Goal: Feedback & Contribution: Submit feedback/report problem

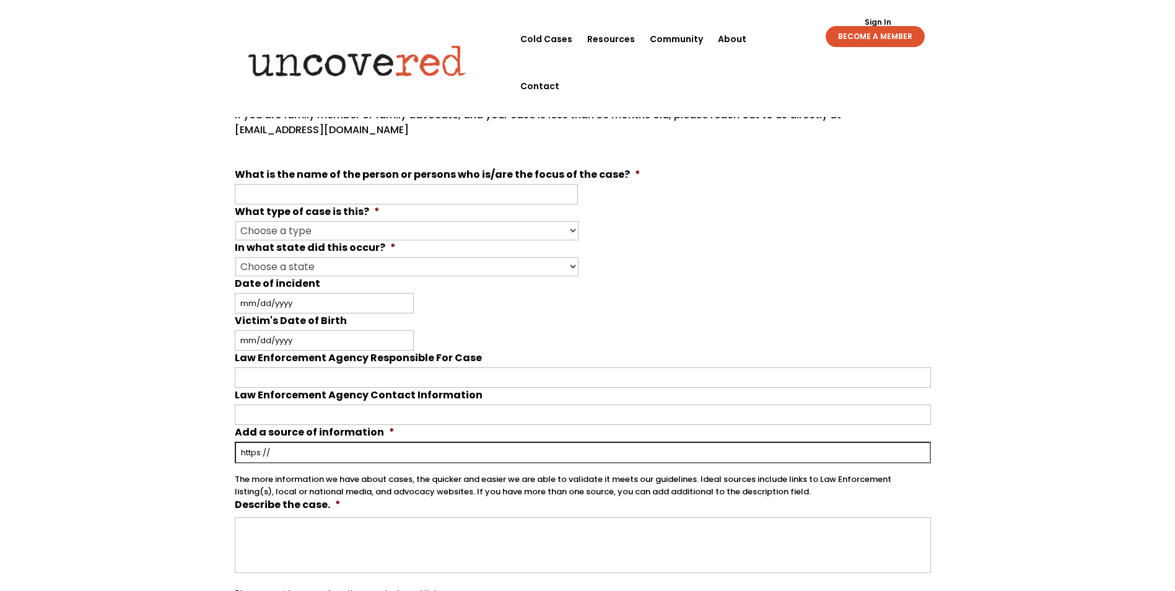
scroll to position [186, 0]
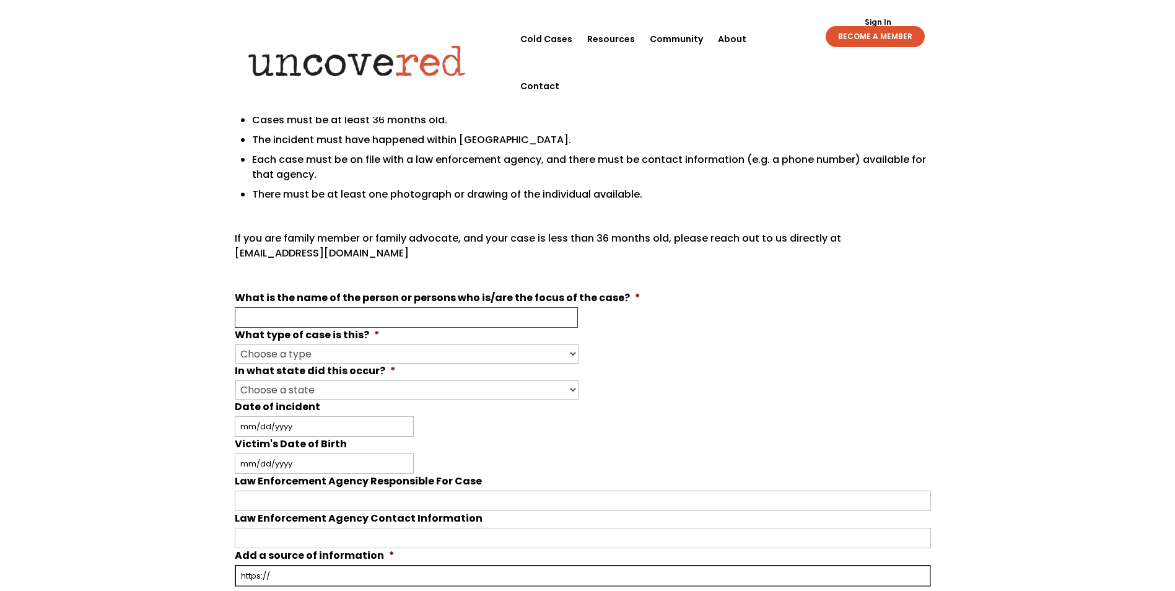
click at [279, 314] on input "What is the name of the person or persons who is/are the focus of the case? *" at bounding box center [406, 317] width 343 height 20
type input "[PERSON_NAME] [PERSON_NAME]"
click at [270, 353] on select "Choose a type Missing Murder [MEDICAL_DATA] Other" at bounding box center [406, 353] width 343 height 19
select select "Murder"
click at [235, 344] on select "Choose a type Missing Murder [MEDICAL_DATA] Other" at bounding box center [406, 353] width 343 height 19
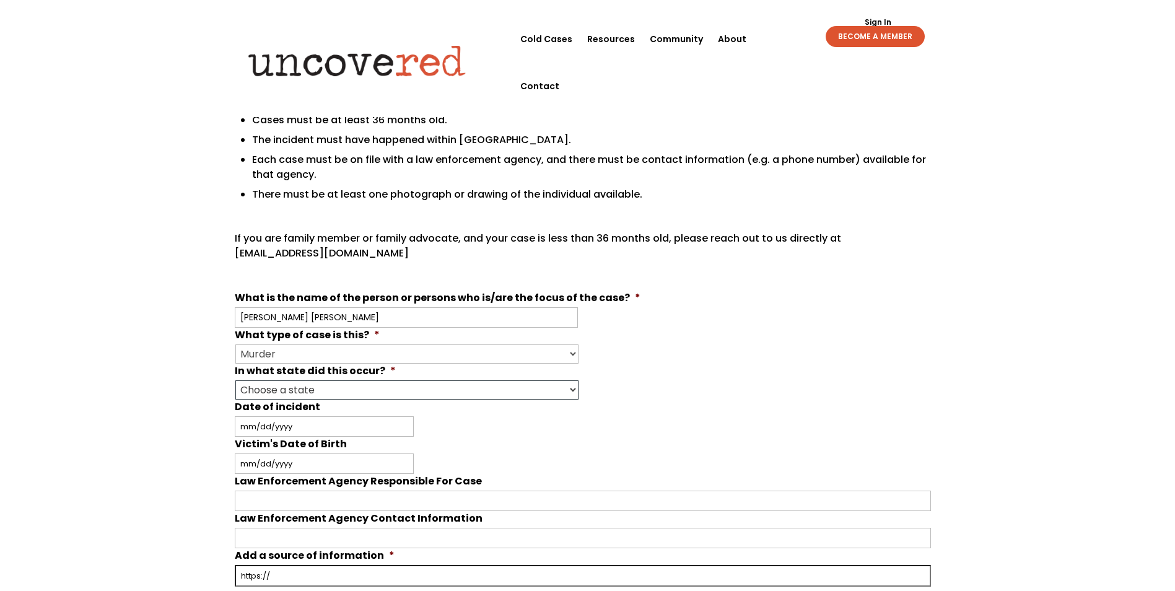
click at [287, 389] on select "Choose a state Outside of the U.S. [US_STATE] [US_STATE] [US_STATE] [US_STATE] …" at bounding box center [406, 389] width 343 height 19
select select "[US_STATE]"
click at [235, 380] on select "Choose a state Outside of the U.S. [US_STATE] [US_STATE] [US_STATE] [US_STATE] …" at bounding box center [406, 389] width 343 height 19
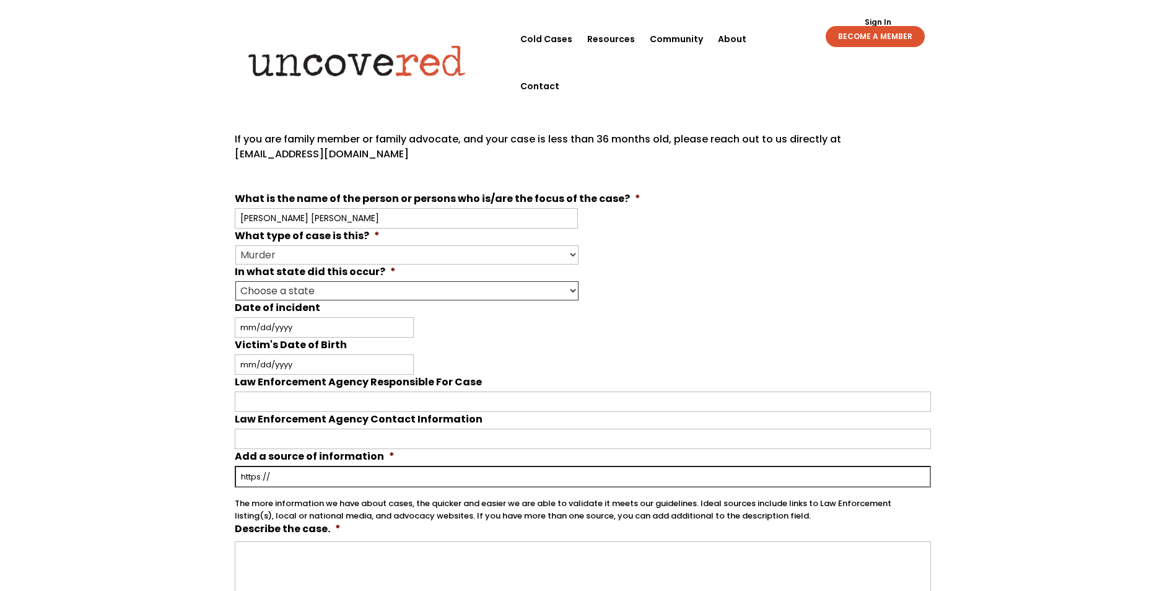
scroll to position [310, 0]
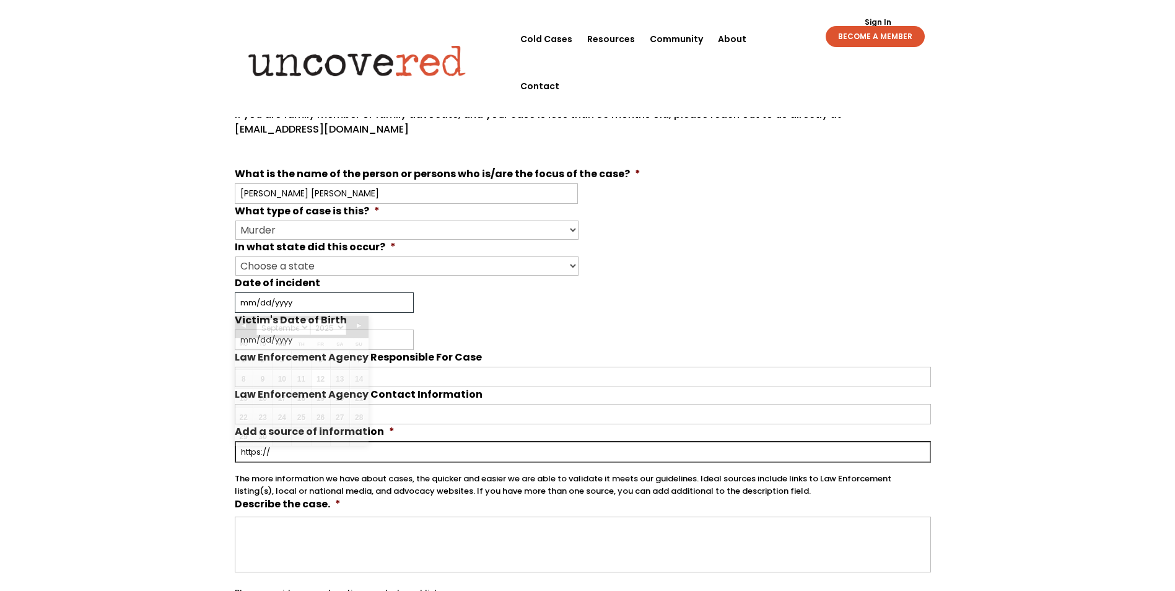
click at [261, 297] on input "Date of incident" at bounding box center [324, 302] width 179 height 20
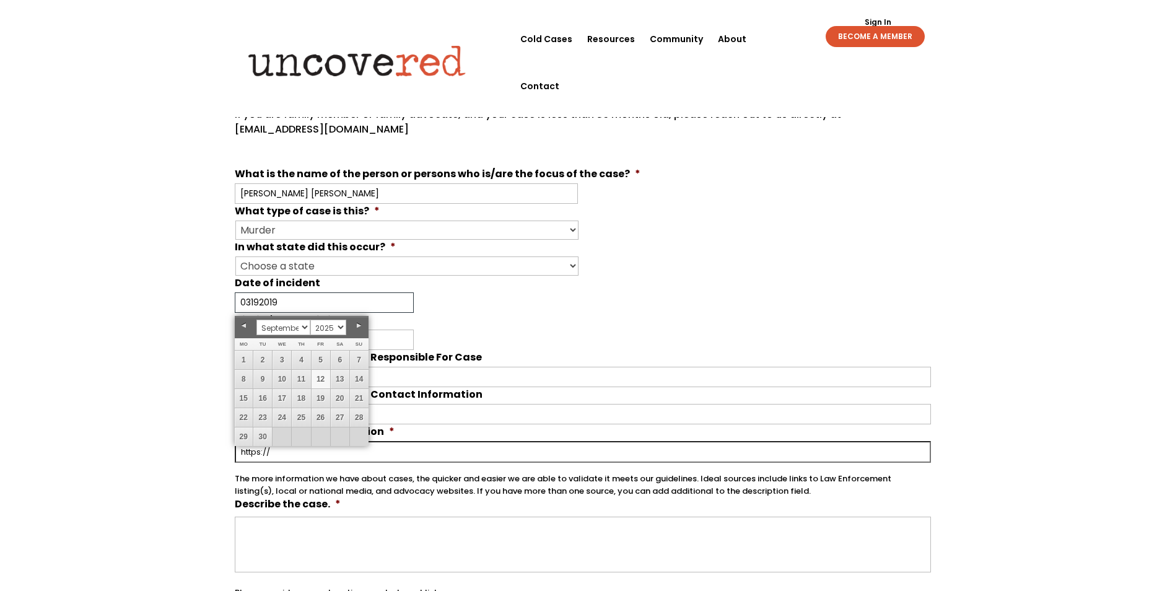
type input "03192019"
click at [226, 347] on div "Your input and insights will help uncover answers Note: Check out Uncovered's g…" at bounding box center [587, 392] width 1175 height 1294
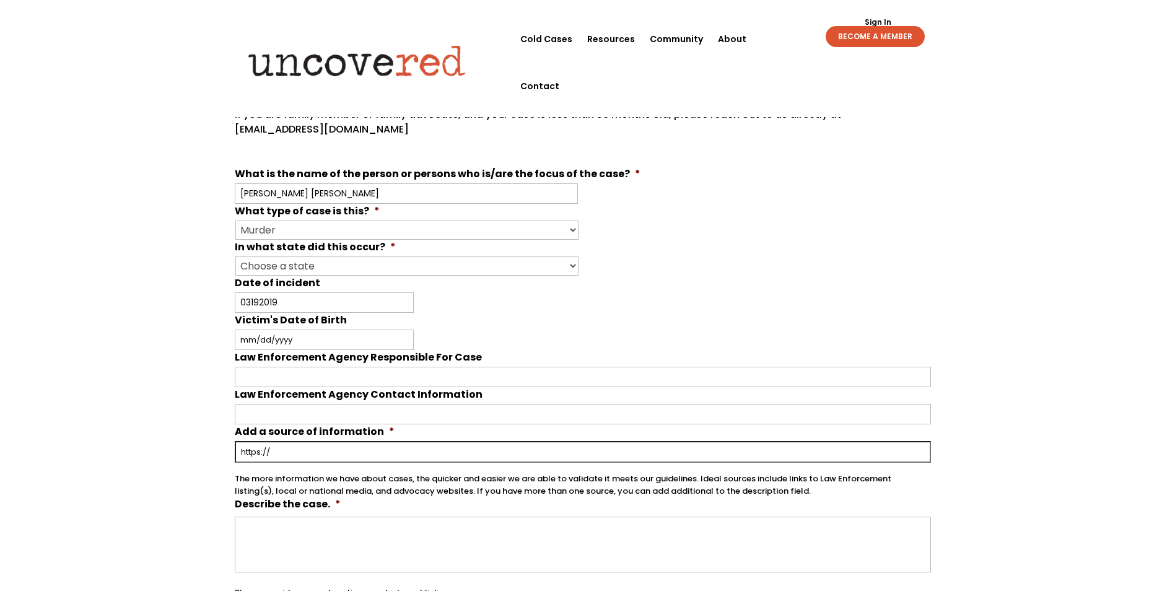
click at [166, 376] on div "Your input and insights will help uncover answers Note: Check out Uncovered's g…" at bounding box center [587, 392] width 1175 height 1294
click at [248, 342] on input "Victim's Date of Birth" at bounding box center [324, 340] width 179 height 20
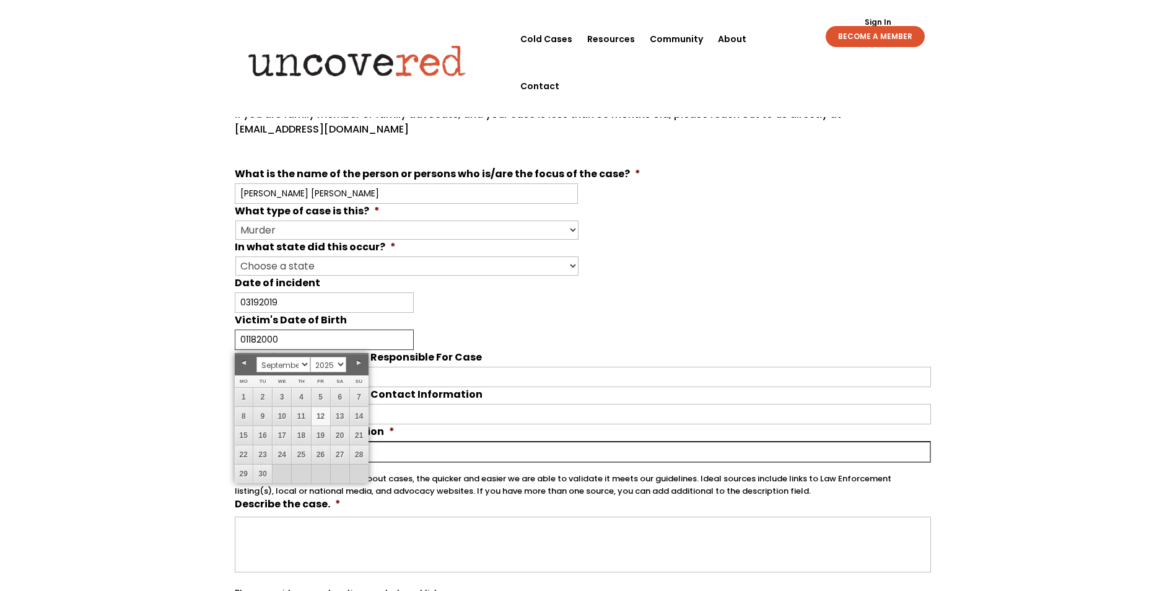
type input "01182000"
click at [121, 375] on div "Your input and insights will help uncover answers Note: Check out Uncovered's g…" at bounding box center [587, 392] width 1175 height 1294
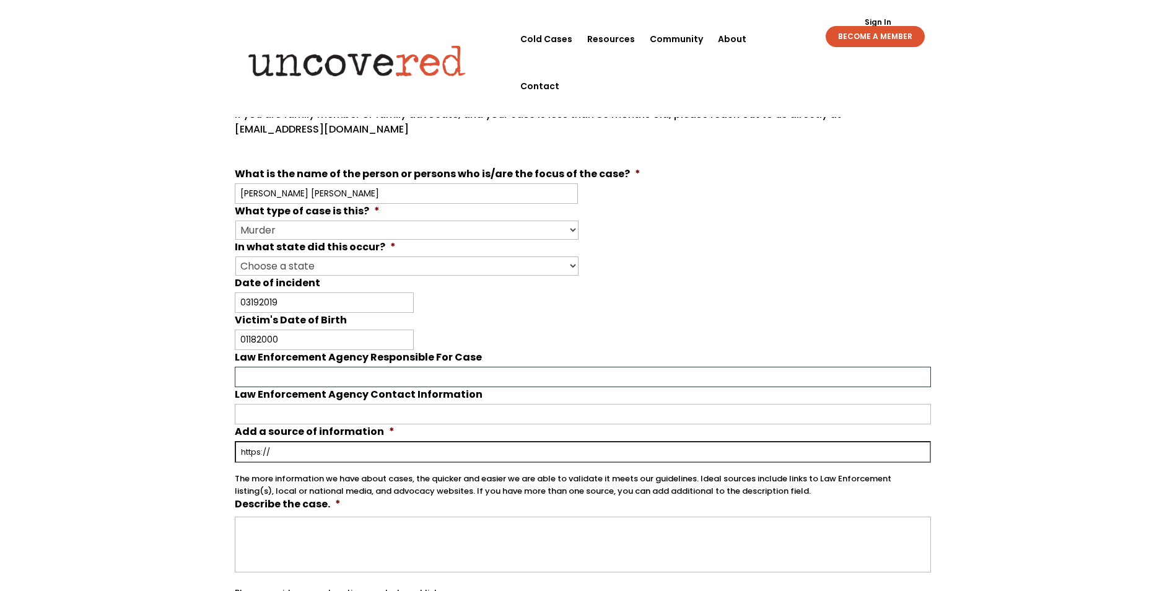
click at [281, 372] on input "Law Enforcement Agency Responsible For Case" at bounding box center [583, 377] width 696 height 20
type input "Charlotte County Sheriff's Office, [GEOGRAPHIC_DATA], [US_STATE]"
click at [262, 418] on input "Law Enforcement Agency Contact Information" at bounding box center [583, 414] width 696 height 20
paste input "Corporal [PERSON_NAME] Major Crimes Unit Bureau of Law Enforcement Charlotte Co…"
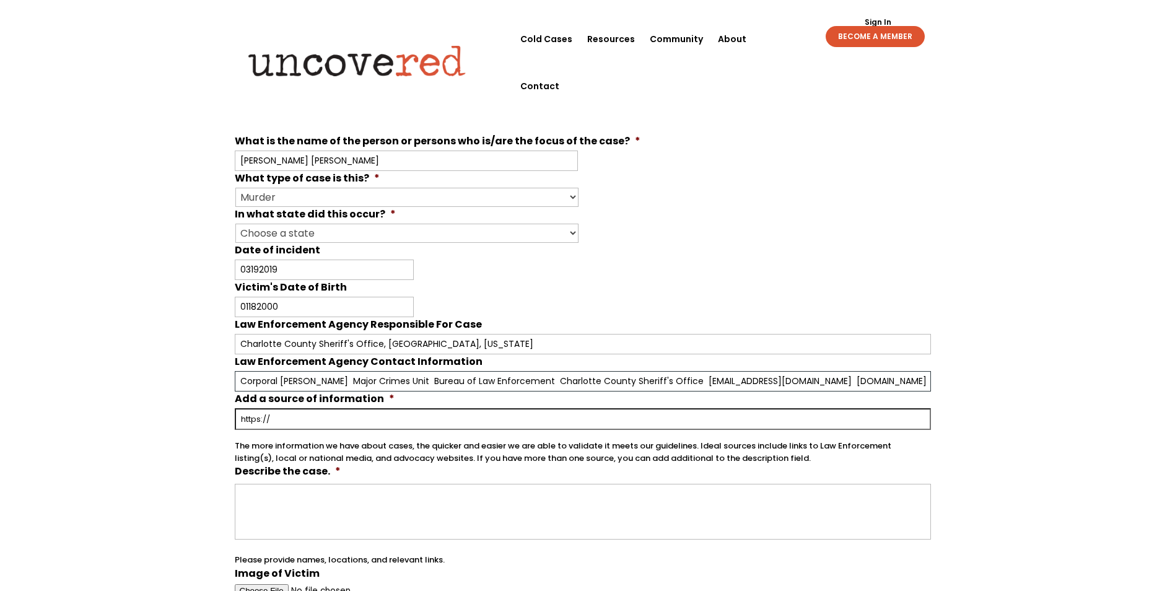
scroll to position [372, 0]
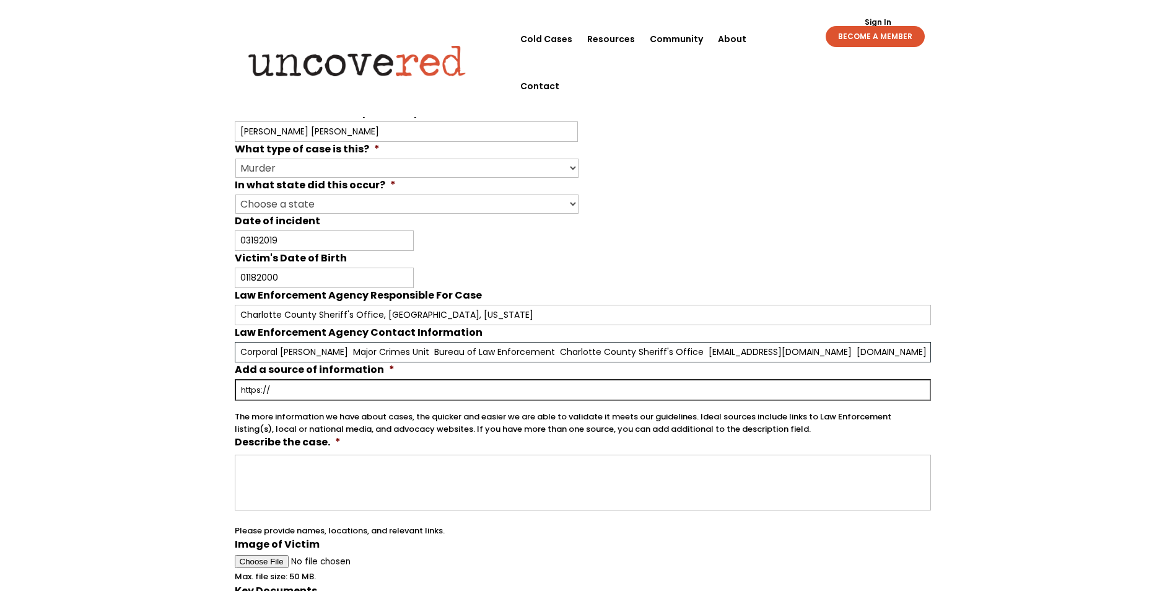
type input "Corporal [PERSON_NAME] Major Crimes Unit Bureau of Law Enforcement Charlotte Co…"
paste input "[DOMAIN_NAME]"
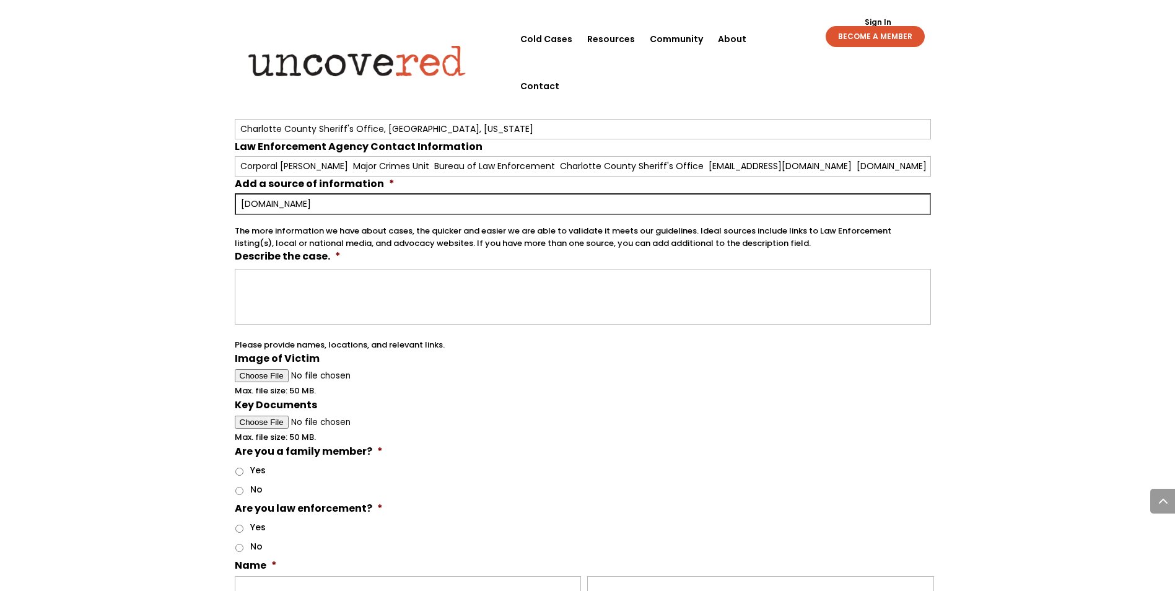
type input "[DOMAIN_NAME]"
click at [300, 264] on li "Describe the case. * Please provide names, locations, and relevant links." at bounding box center [588, 300] width 706 height 102
click at [292, 284] on textarea "Describe the case. *" at bounding box center [583, 297] width 696 height 56
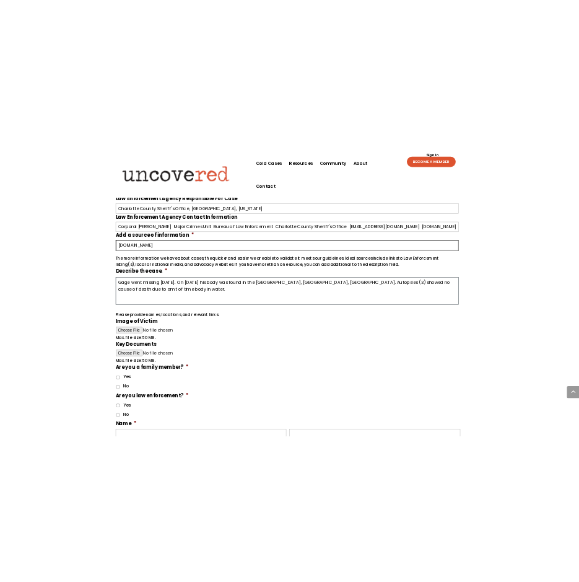
scroll to position [626, 0]
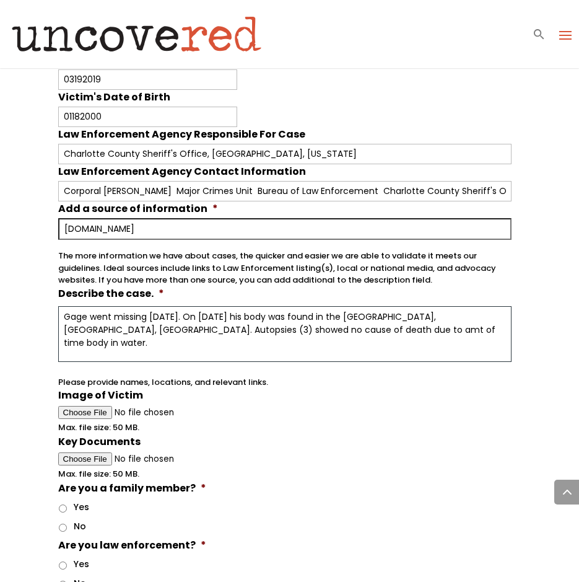
type textarea "Gage went missing [DATE]. On [DATE] his body was found in the [GEOGRAPHIC_DATA]…"
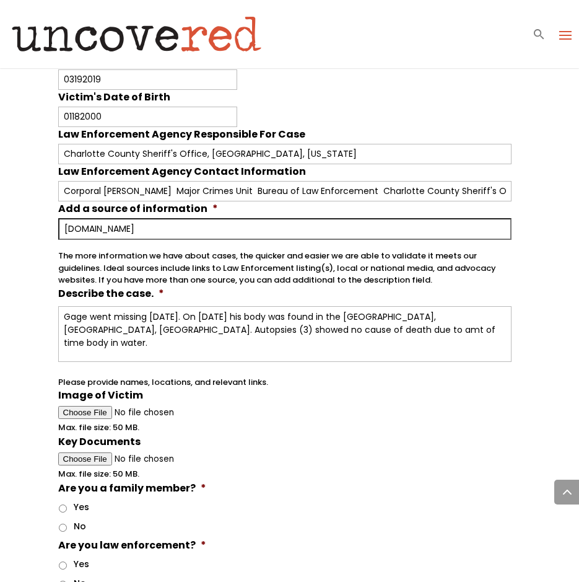
click at [85, 417] on span "Max. file size: 50 MB." at bounding box center [103, 422] width 91 height 22
click at [86, 410] on input "Image of Victim" at bounding box center [285, 412] width 454 height 13
type input "C:\fakepath\Criminal Analysis [PERSON_NAME] [PERSON_NAME] [GEOGRAPHIC_DATA], [G…"
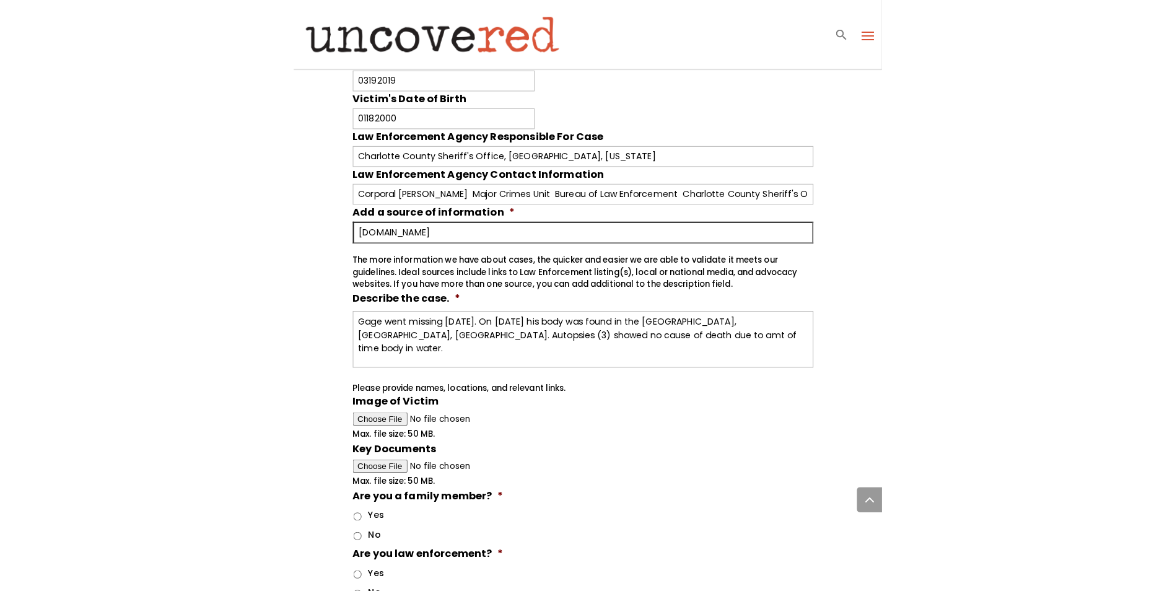
scroll to position [688, 0]
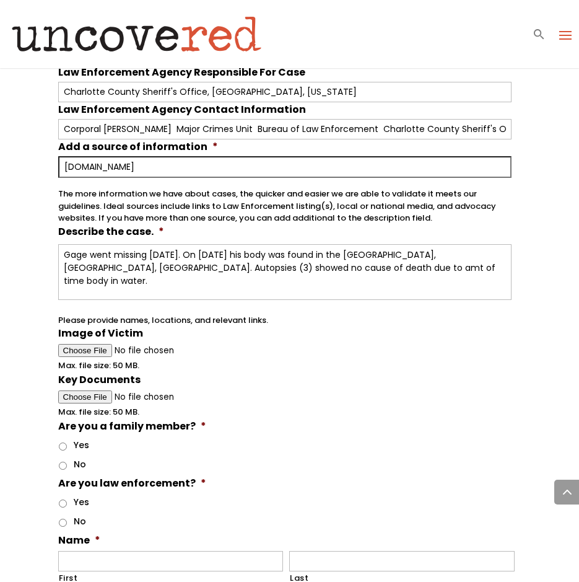
click at [95, 349] on span "Max. file size: 50 MB." at bounding box center [103, 360] width 91 height 22
click at [251, 384] on li "Key Documents Max. file size: 50 MB." at bounding box center [289, 395] width 463 height 46
click at [122, 344] on input "Image of Victim" at bounding box center [285, 350] width 454 height 13
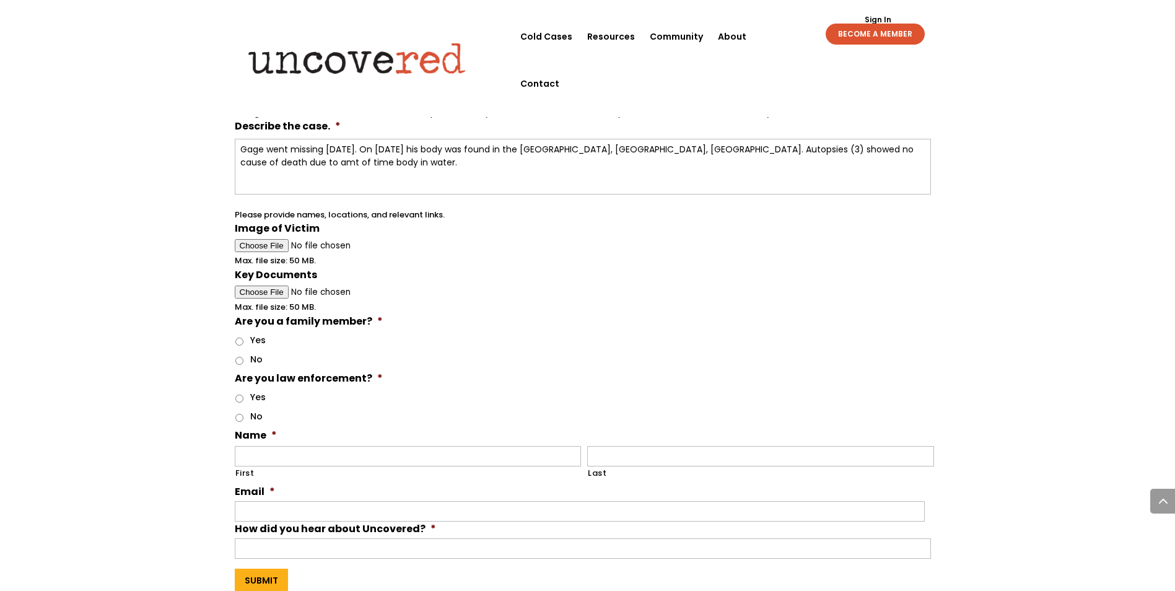
click at [269, 243] on input "Image of Victim" at bounding box center [583, 245] width 696 height 13
click at [250, 291] on input "Key Documents" at bounding box center [583, 292] width 696 height 13
type input "C:\fakepath\Criminal Analysis [PERSON_NAME] [PERSON_NAME] [GEOGRAPHIC_DATA], [G…"
click at [273, 249] on span "Max. file size: 50 MB." at bounding box center [280, 256] width 91 height 22
click at [259, 245] on span "Max. file size: 50 MB." at bounding box center [280, 256] width 91 height 22
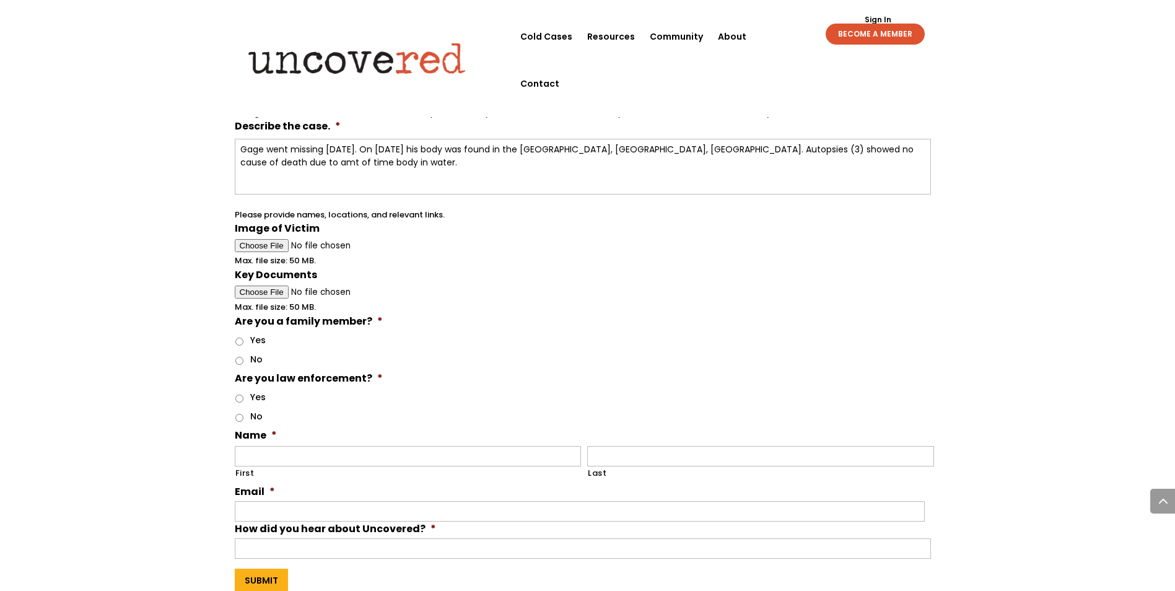
click at [267, 249] on span "Max. file size: 50 MB." at bounding box center [280, 256] width 91 height 22
click at [388, 249] on input "Image of Victim" at bounding box center [583, 245] width 696 height 13
type input "C:\fakepath\CS Billboard 2025.HEIC"
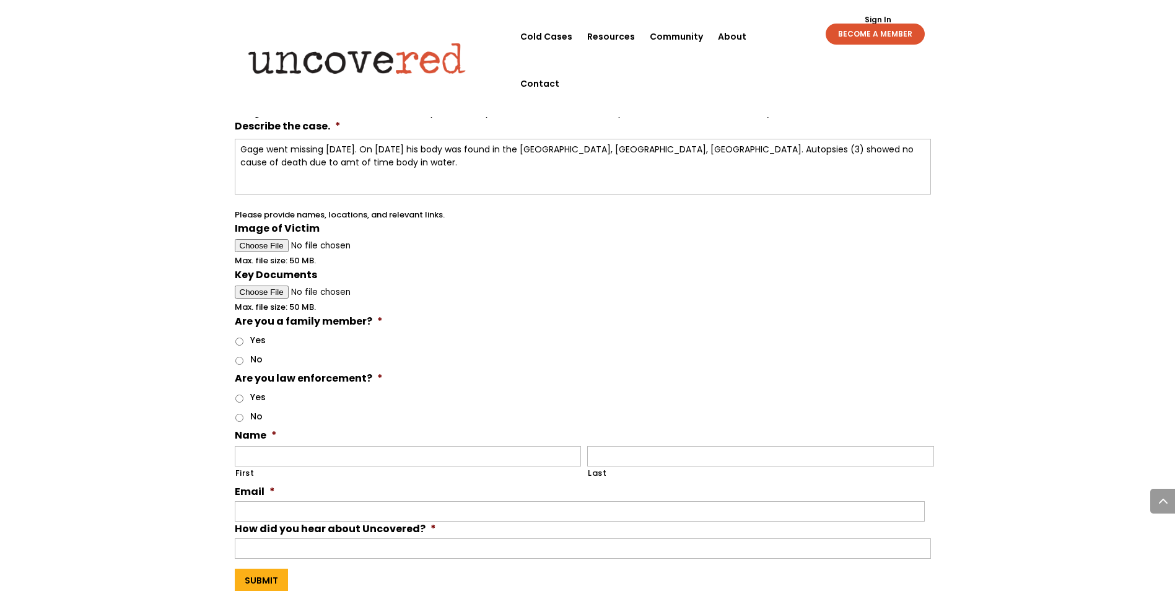
click at [240, 344] on input "Yes" at bounding box center [239, 342] width 8 height 8
radio input "true"
click at [239, 415] on input "No" at bounding box center [239, 418] width 8 height 8
radio input "true"
click at [299, 458] on input "First" at bounding box center [408, 456] width 347 height 20
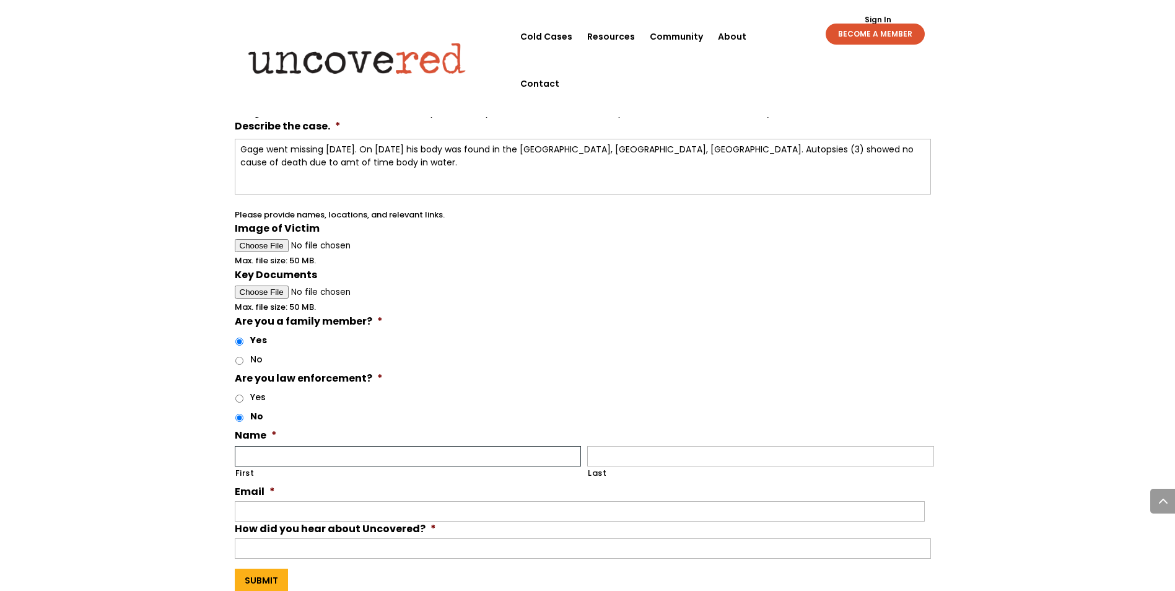
type input "[PERSON_NAME]"
type input "[EMAIL_ADDRESS][DOMAIN_NAME]"
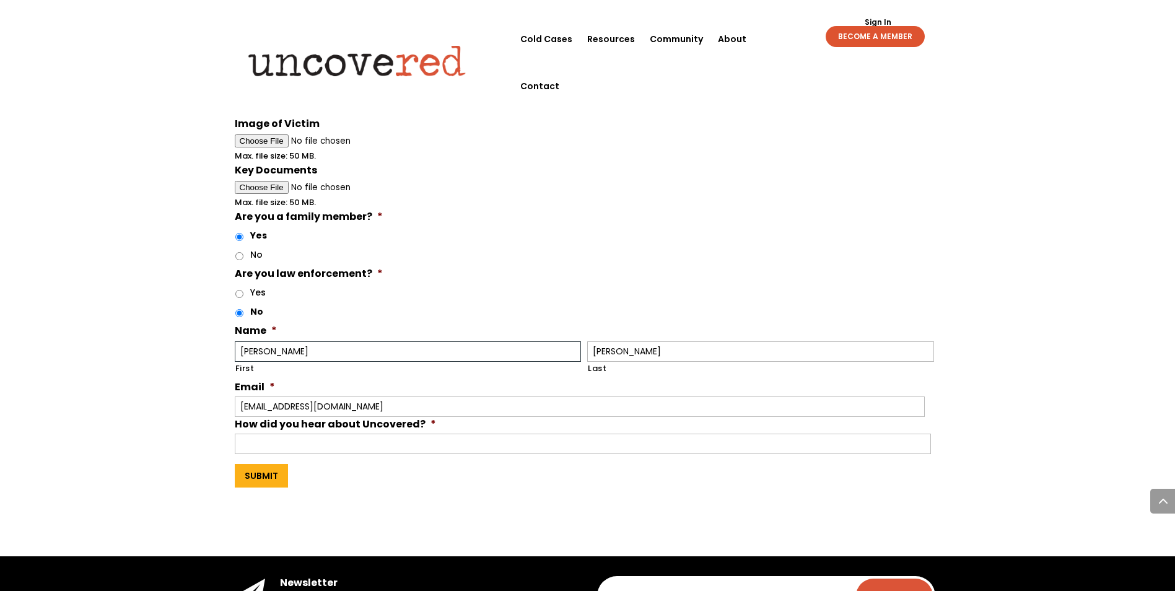
scroll to position [812, 0]
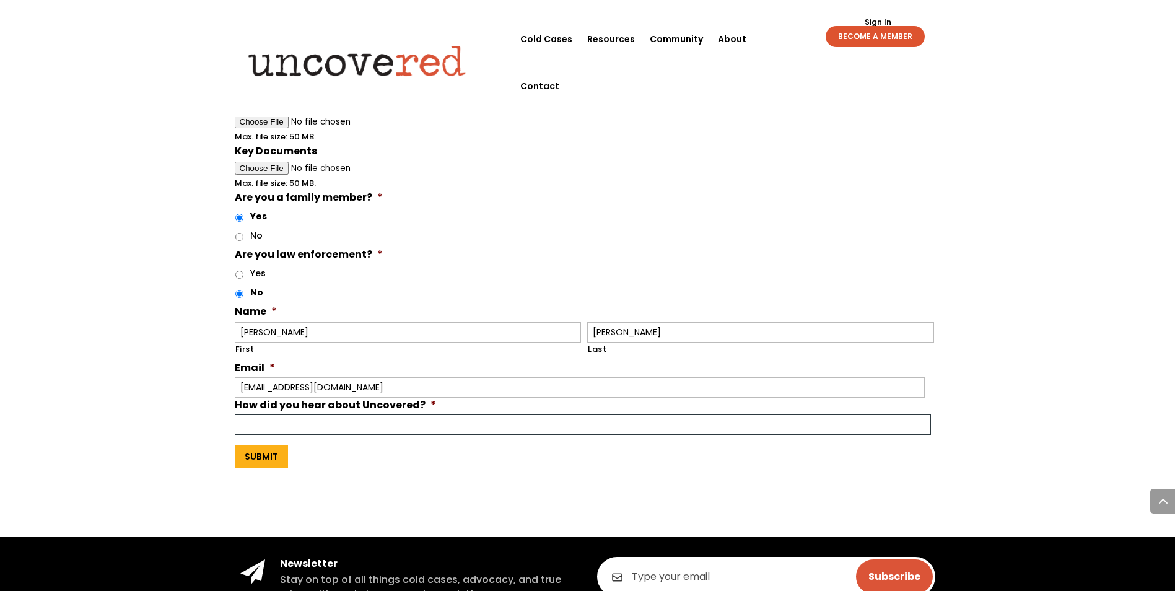
click at [279, 424] on input "How did you hear about Uncovered? *" at bounding box center [583, 424] width 696 height 20
type input "internet search"
click at [253, 460] on input "Submit" at bounding box center [261, 457] width 53 height 24
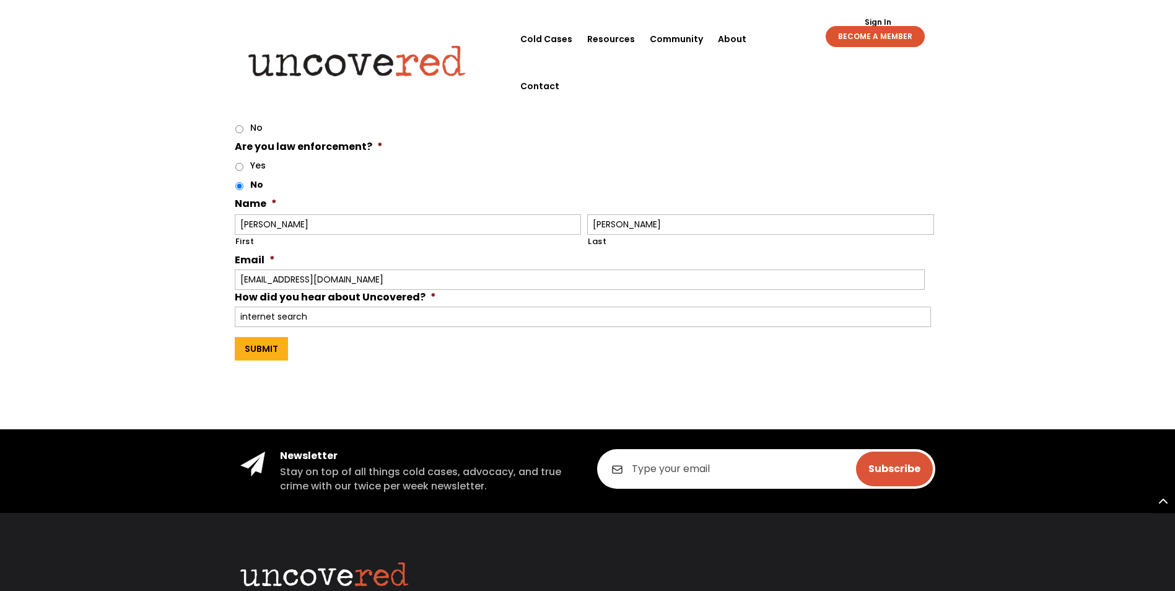
scroll to position [929, 0]
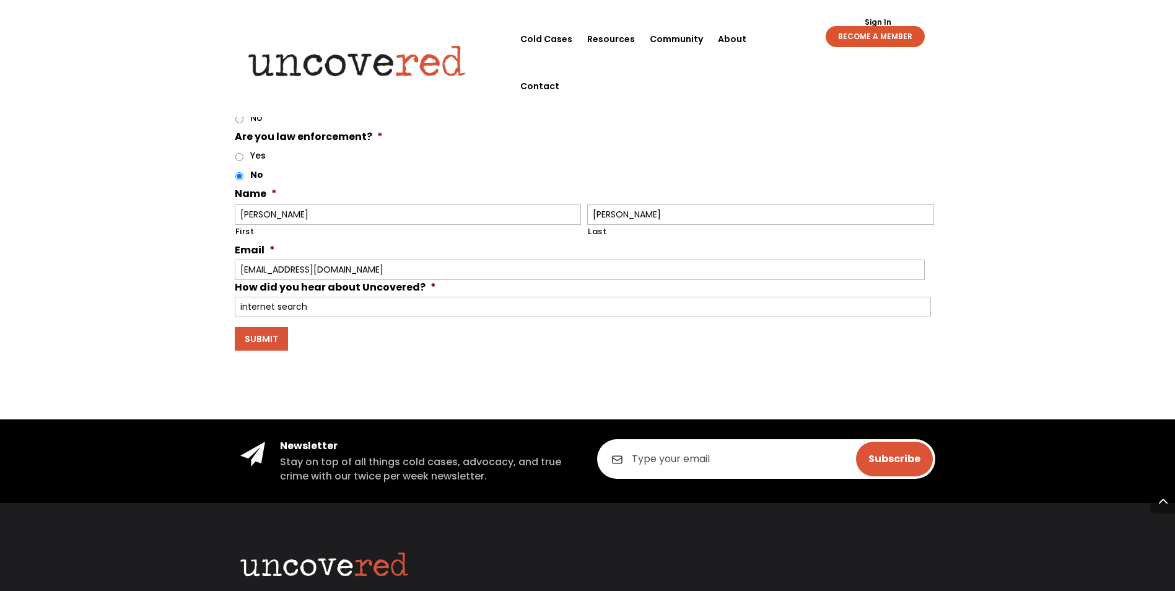
click at [260, 339] on input "Submit" at bounding box center [261, 339] width 53 height 24
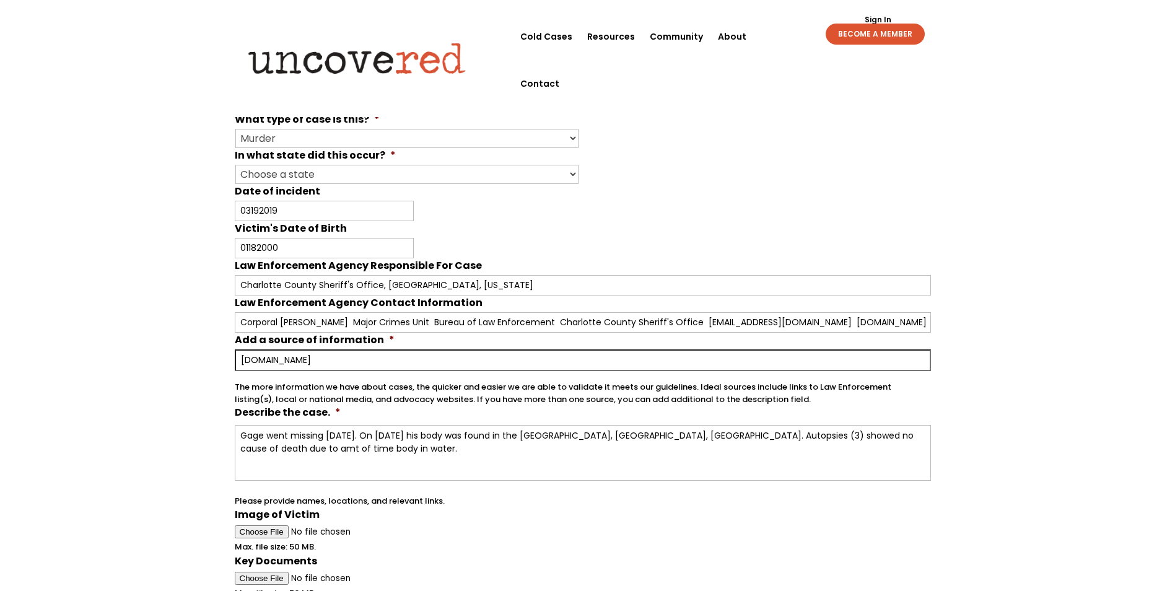
scroll to position [372, 0]
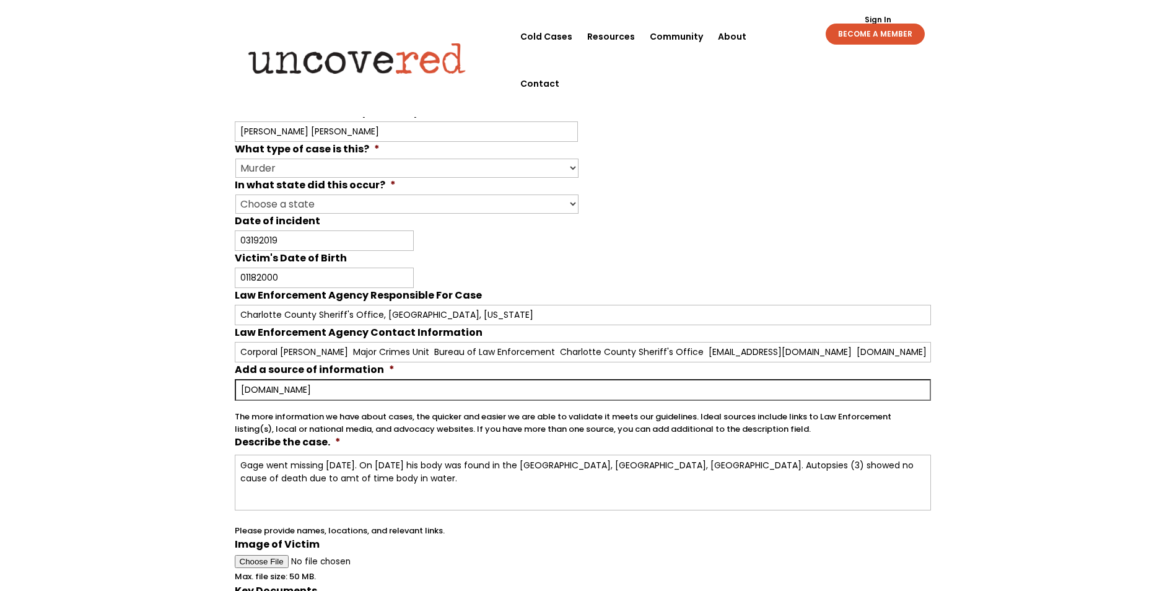
drag, startPoint x: 443, startPoint y: 391, endPoint x: 154, endPoint y: 358, distance: 291.2
click at [154, 358] on div "Your input and insights will help uncover answers Note: Check out Uncovered's g…" at bounding box center [587, 330] width 1175 height 1294
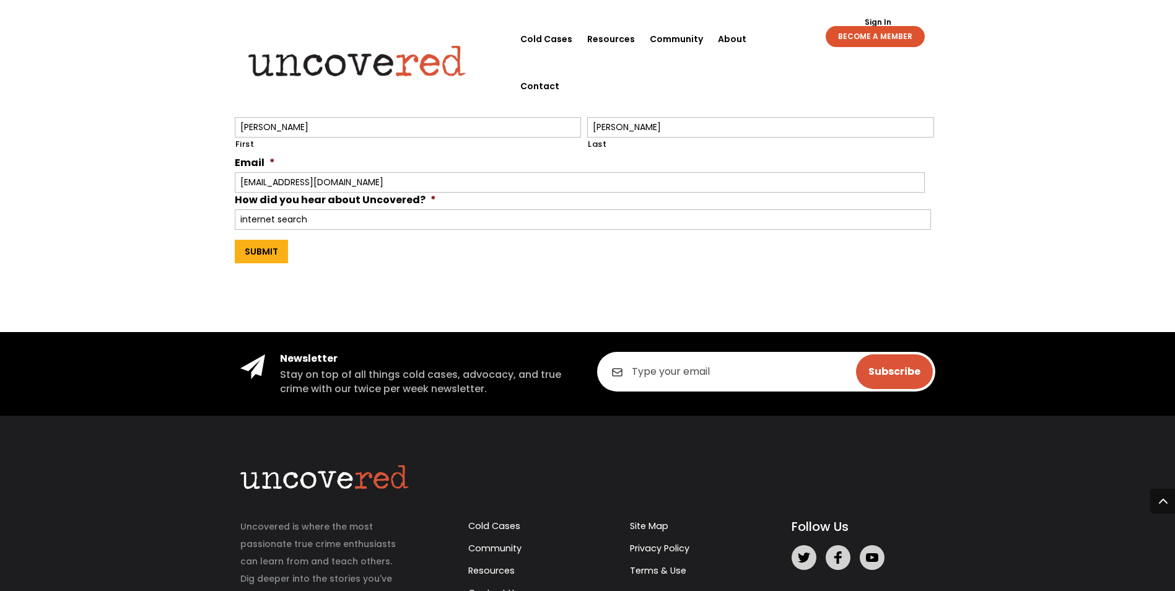
scroll to position [1138, 0]
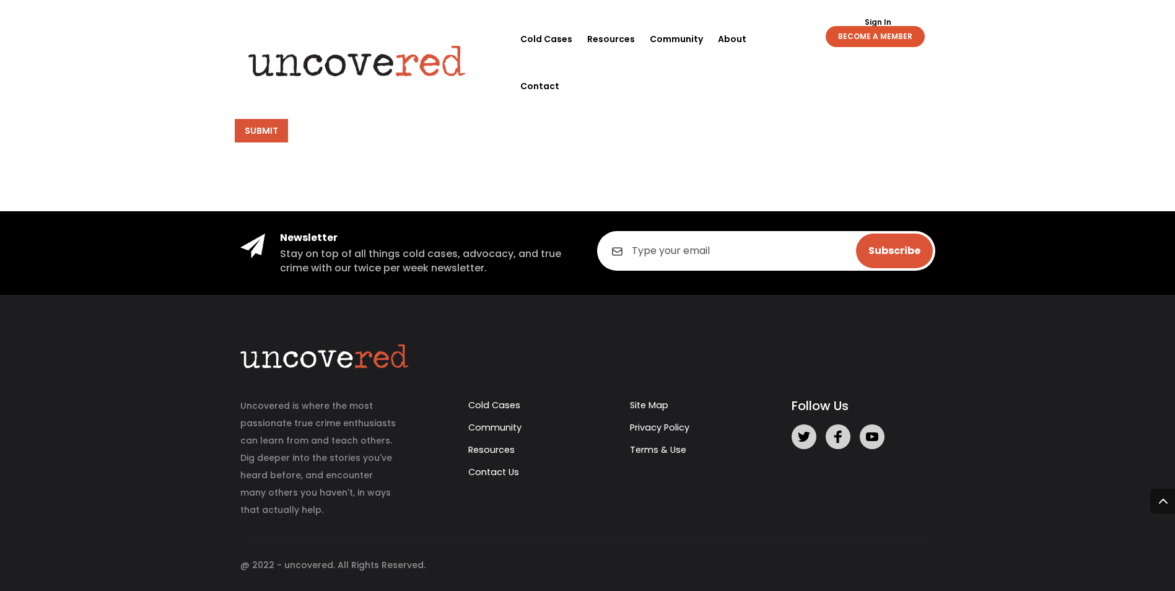
type input "Charlotte County Sheriff's Office, [GEOGRAPHIC_DATA], [GEOGRAPHIC_DATA]"
click at [257, 133] on input "Submit" at bounding box center [261, 131] width 53 height 24
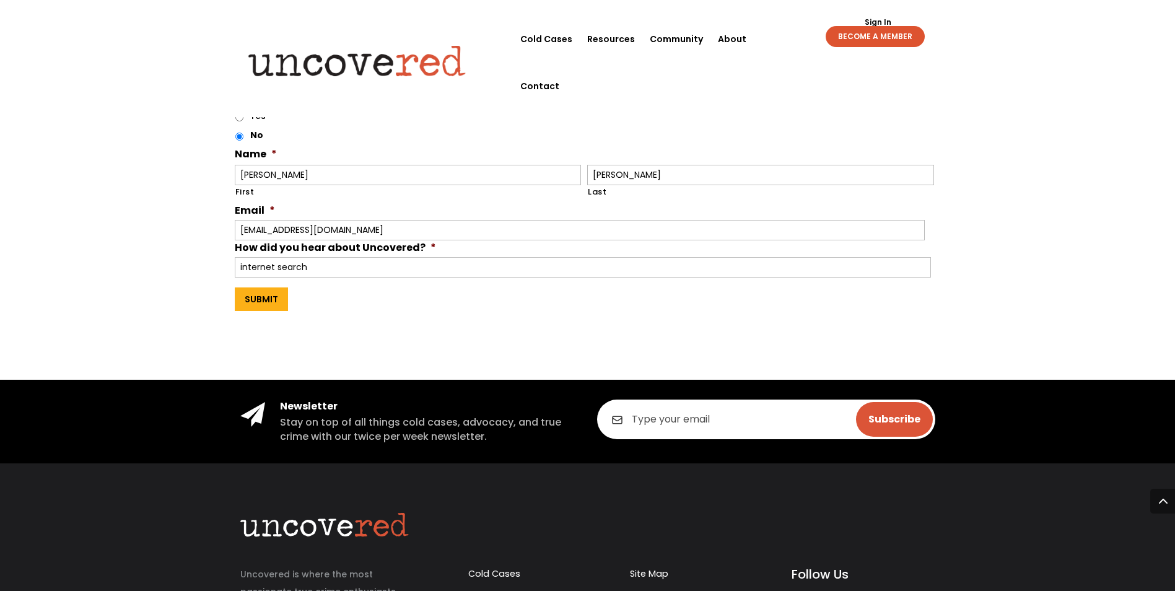
scroll to position [952, 0]
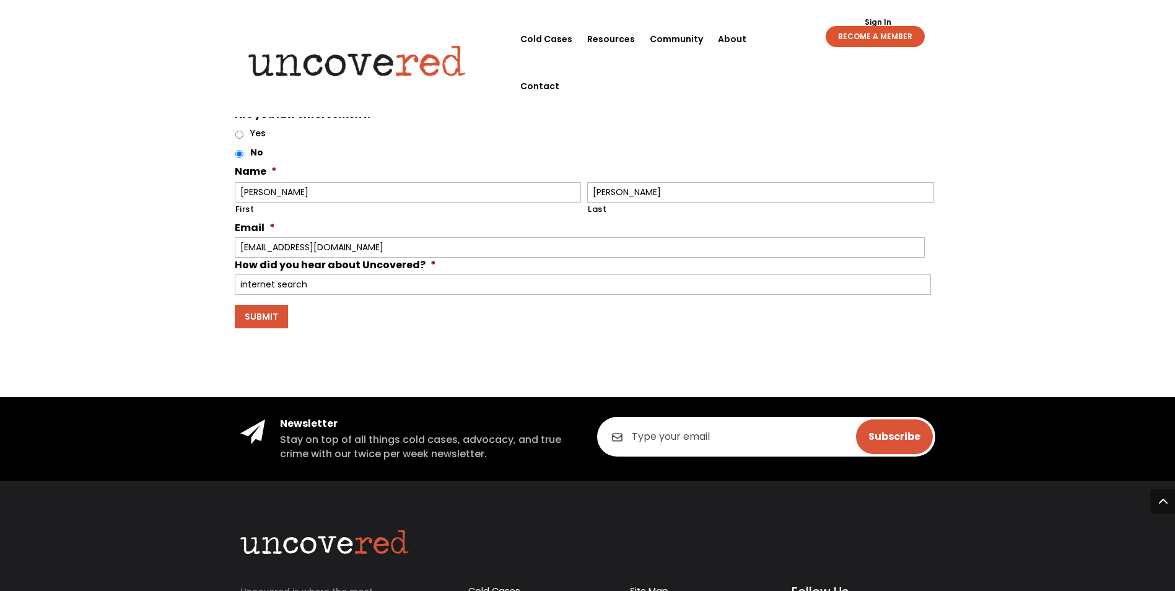
click at [269, 315] on input "Submit" at bounding box center [261, 317] width 53 height 24
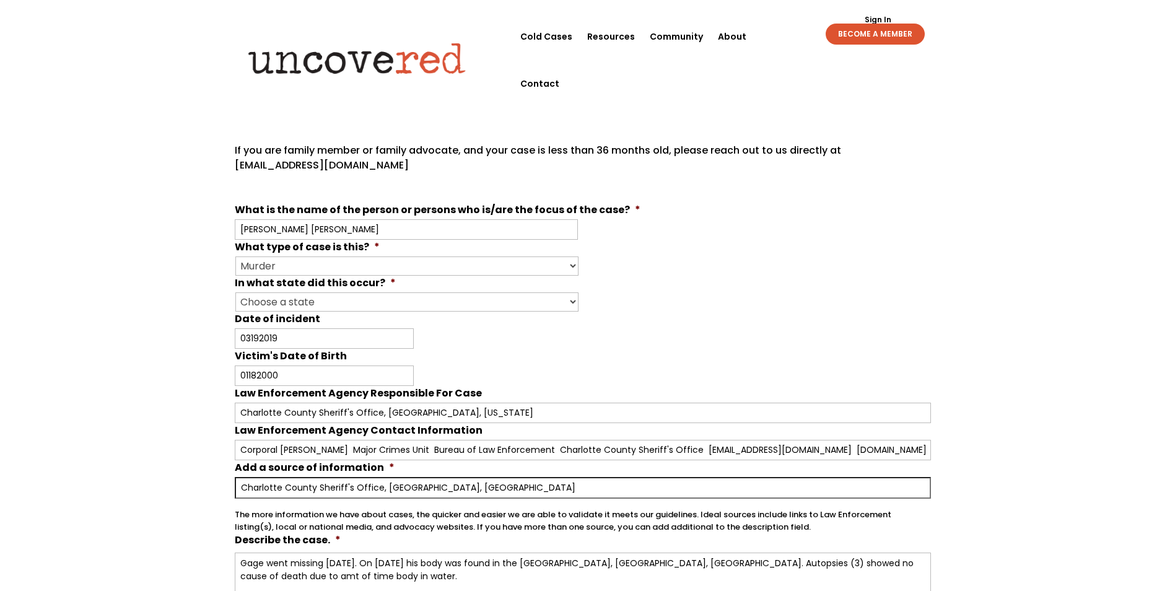
scroll to position [270, 0]
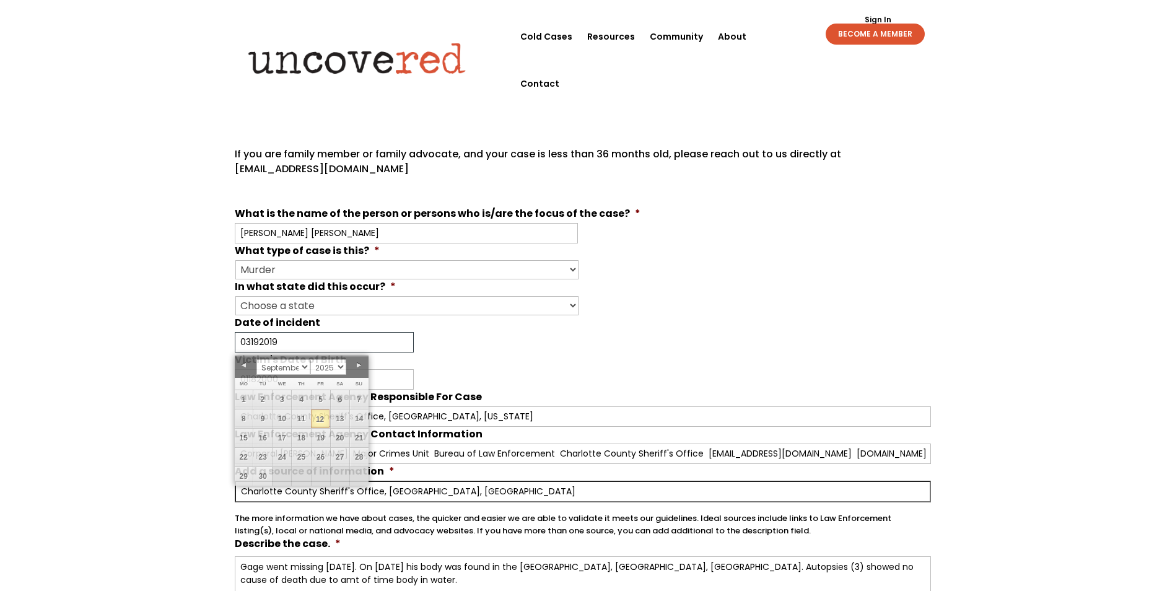
drag, startPoint x: 285, startPoint y: 341, endPoint x: 99, endPoint y: 309, distance: 188.7
click at [99, 309] on div "Your input and insights will help uncover answers Note: Check out Uncovered's g…" at bounding box center [587, 431] width 1175 height 1294
type input "[DATE]"
click at [97, 299] on div "Your input and insights will help uncover answers Note: Check out Uncovered's g…" at bounding box center [587, 431] width 1175 height 1294
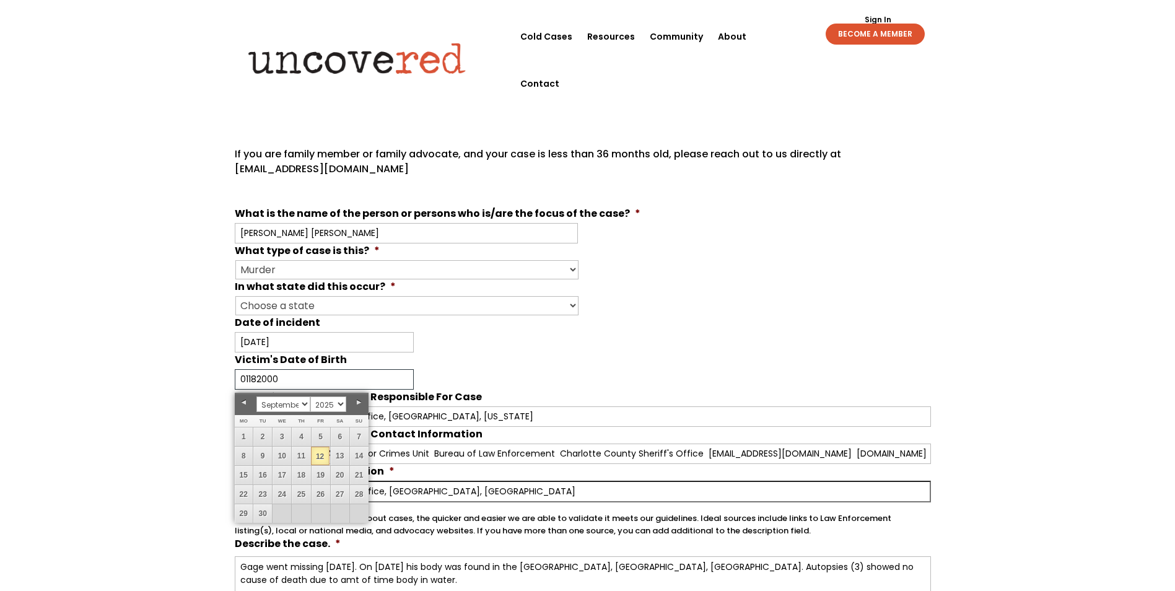
drag, startPoint x: 289, startPoint y: 379, endPoint x: 69, endPoint y: 366, distance: 220.4
click at [69, 366] on div "Your input and insights will help uncover answers Note: Check out Uncovered's g…" at bounding box center [587, 431] width 1175 height 1294
type input "[DATE]"
click at [58, 348] on div "Your input and insights will help uncover answers Note: Check out Uncovered's g…" at bounding box center [587, 431] width 1175 height 1294
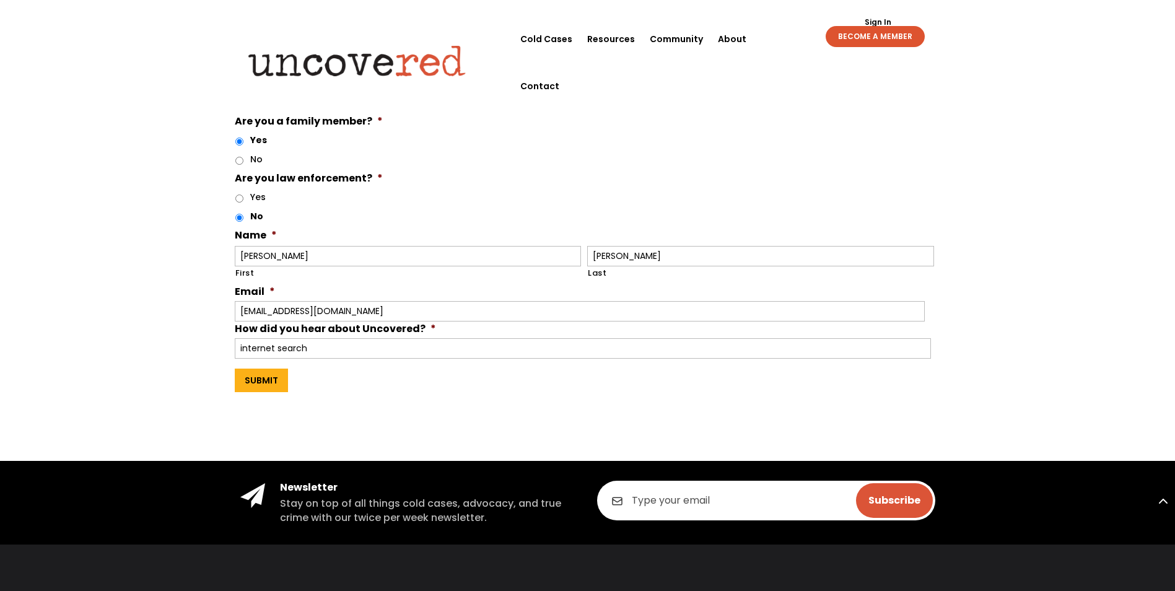
scroll to position [890, 0]
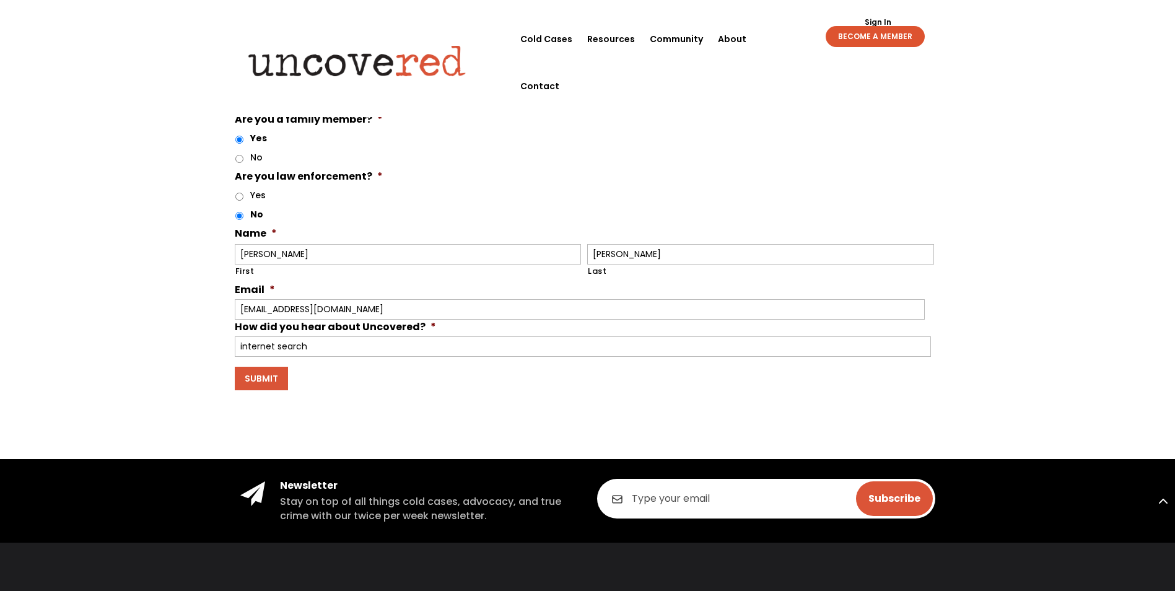
click at [258, 379] on input "Submit" at bounding box center [261, 379] width 53 height 24
click at [265, 375] on input "Submit" at bounding box center [261, 379] width 53 height 24
drag, startPoint x: 278, startPoint y: 252, endPoint x: 158, endPoint y: 241, distance: 120.0
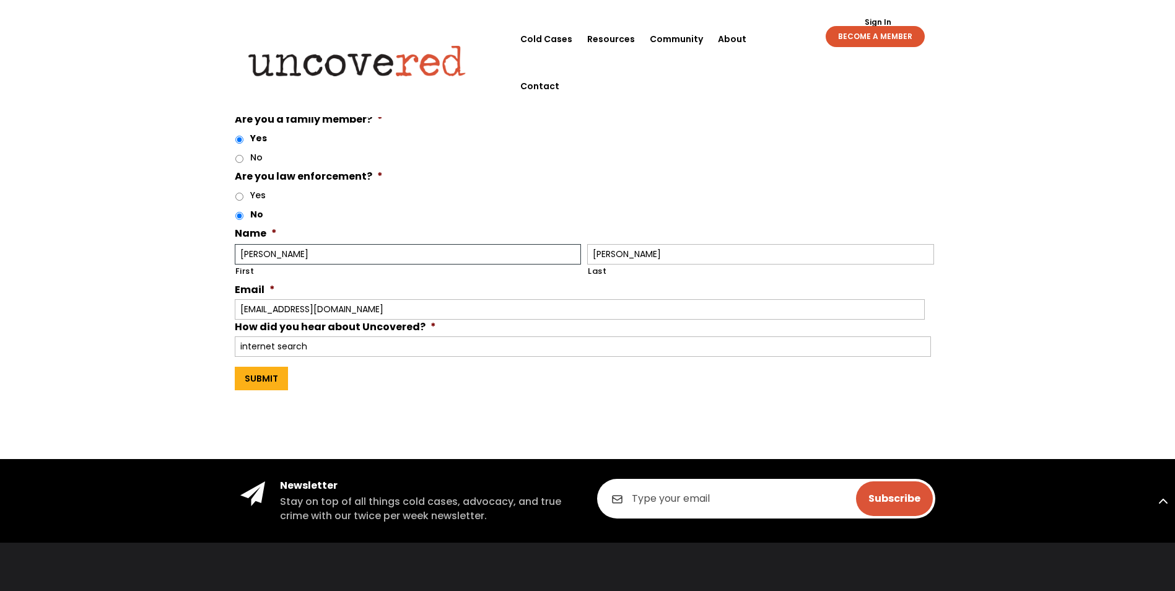
type input "[PERSON_NAME]"
drag, startPoint x: 657, startPoint y: 258, endPoint x: 512, endPoint y: 234, distance: 146.4
click at [512, 234] on li "Name * [PERSON_NAME] First [PERSON_NAME] Last" at bounding box center [588, 254] width 706 height 57
type input "[PERSON_NAME]"
drag, startPoint x: 373, startPoint y: 312, endPoint x: 0, endPoint y: 265, distance: 376.0
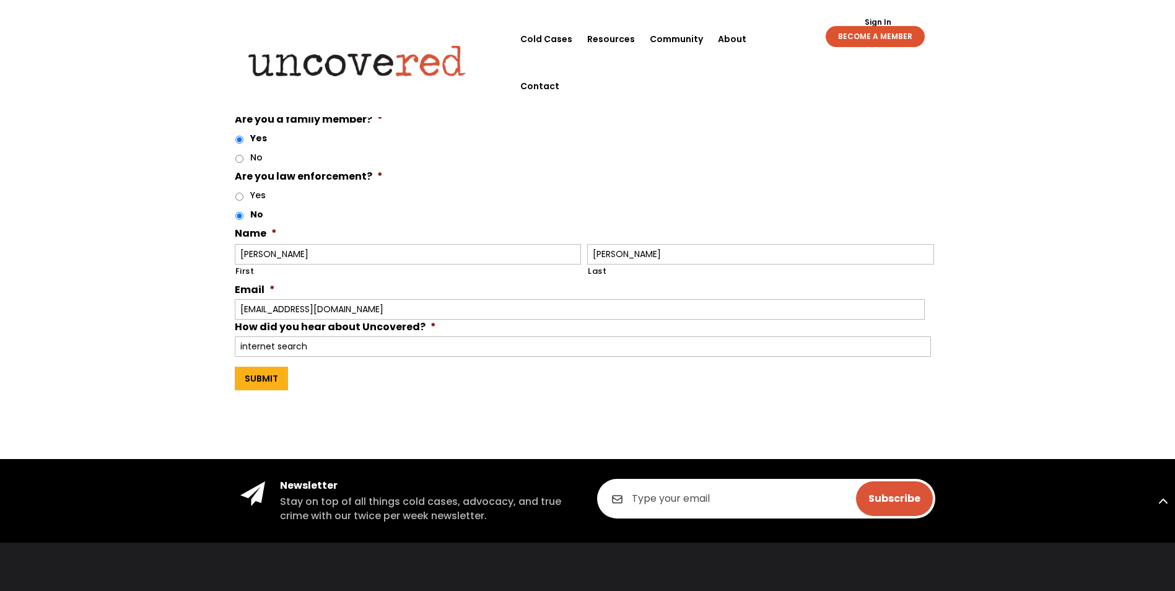
type input "[EMAIL_ADDRESS][DOMAIN_NAME]"
drag, startPoint x: 125, startPoint y: 235, endPoint x: 131, endPoint y: 237, distance: 6.5
click at [265, 375] on input "Submit" at bounding box center [261, 379] width 53 height 24
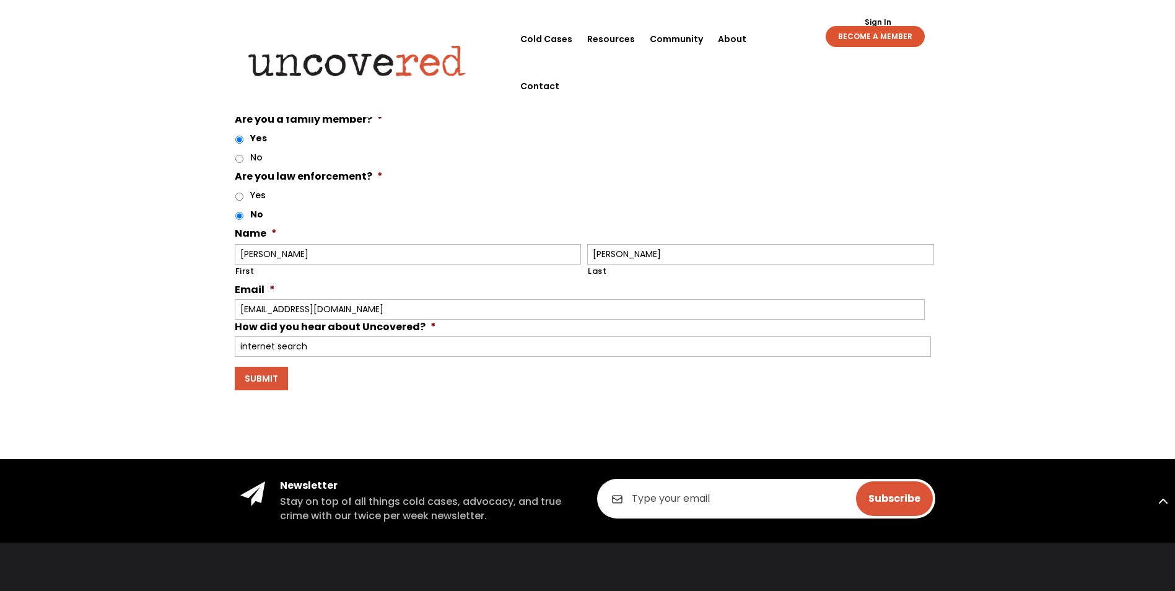
click at [264, 375] on input "Submit" at bounding box center [261, 379] width 53 height 24
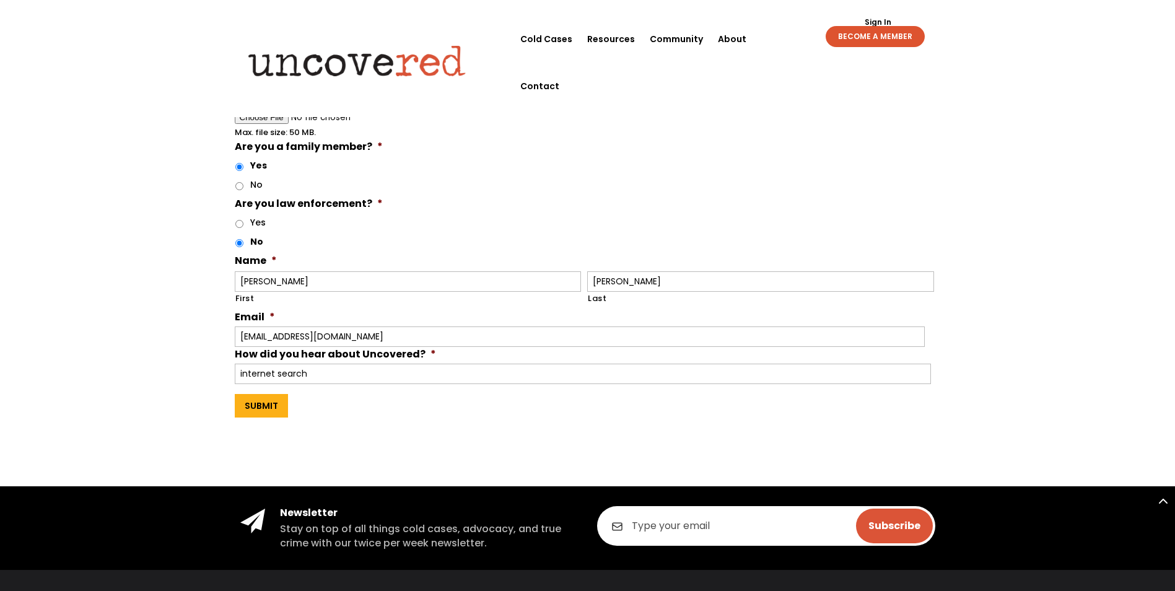
scroll to position [867, 0]
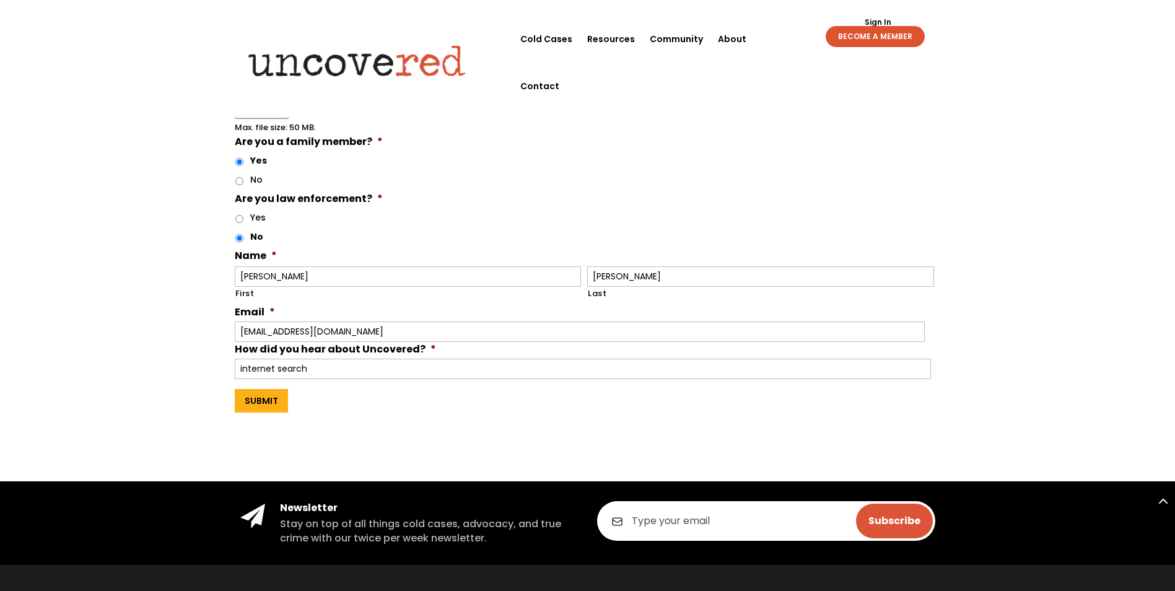
click at [250, 399] on input "Submit" at bounding box center [261, 401] width 53 height 24
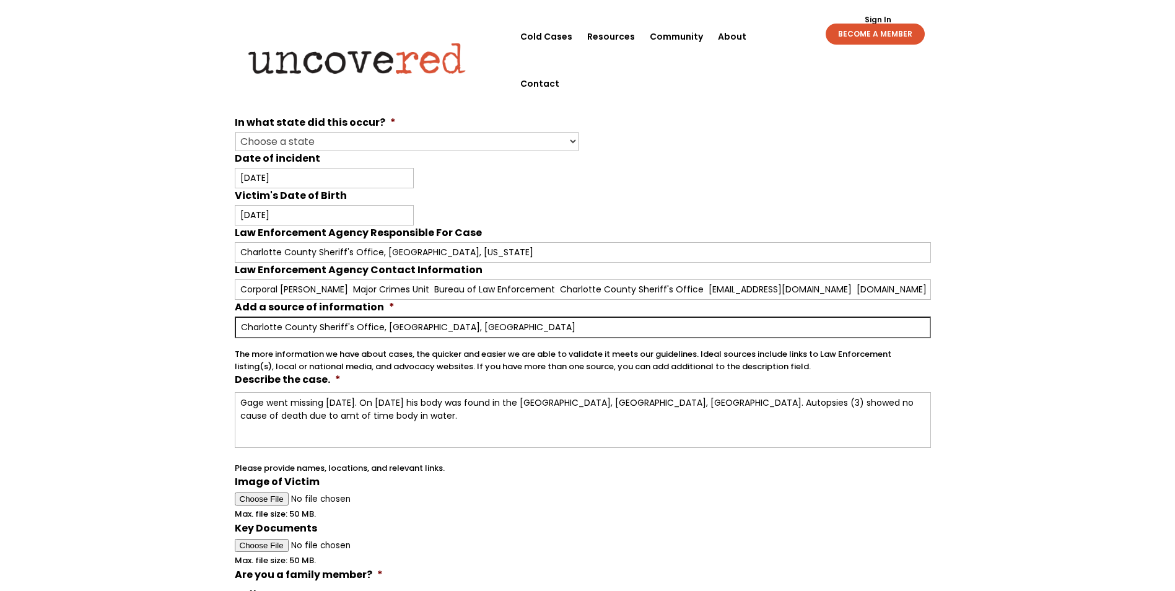
scroll to position [434, 0]
click at [769, 37] on div "Sign Out Sign In BECOME A MEMBER Sign Out Sign In BECOME A MEMBER" at bounding box center [856, 29] width 177 height 38
click at [769, 36] on div "Sign Out Sign In BECOME A MEMBER Sign Out Sign In BECOME A MEMBER" at bounding box center [856, 29] width 177 height 38
click at [559, 60] on link "Contact" at bounding box center [539, 83] width 39 height 47
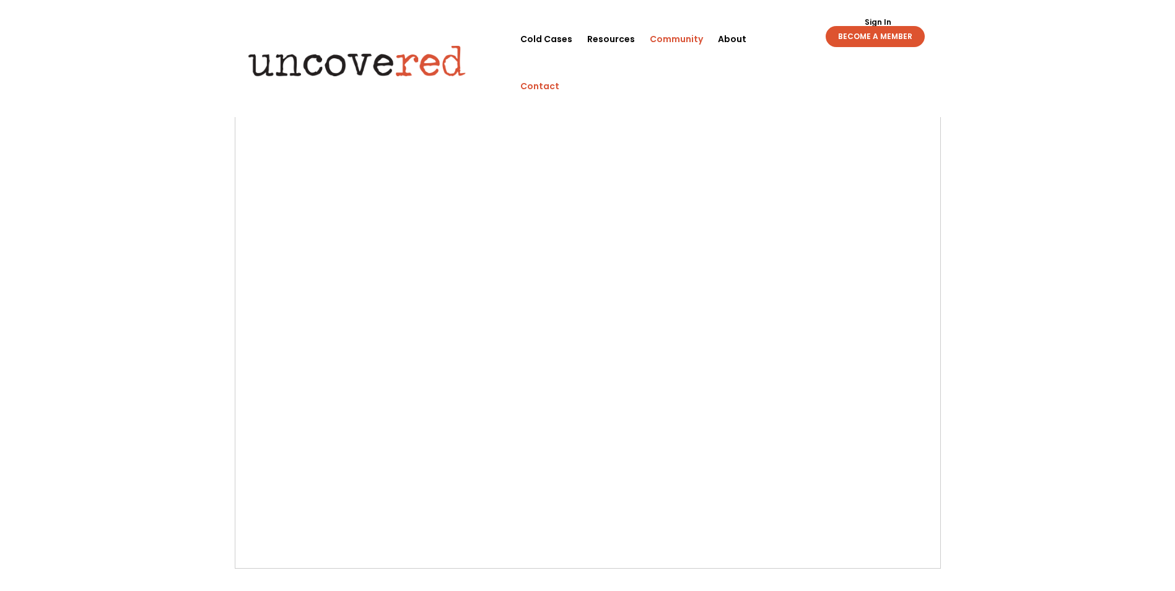
scroll to position [186, 0]
